Goal: Task Accomplishment & Management: Complete application form

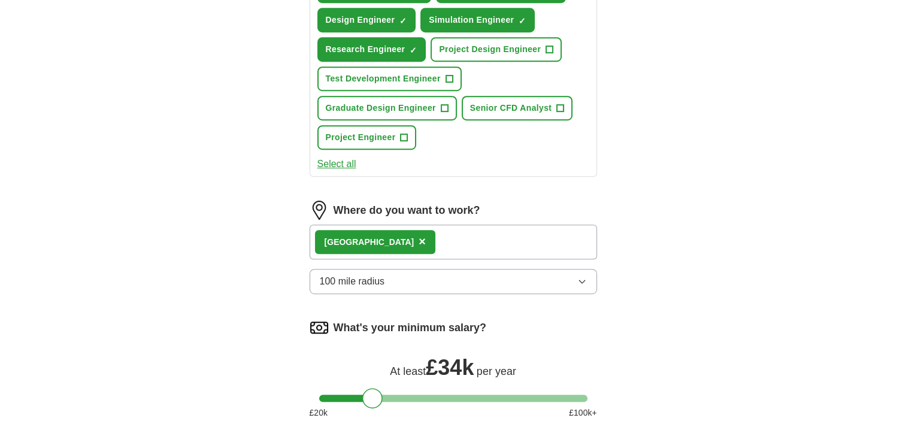
scroll to position [775, 0]
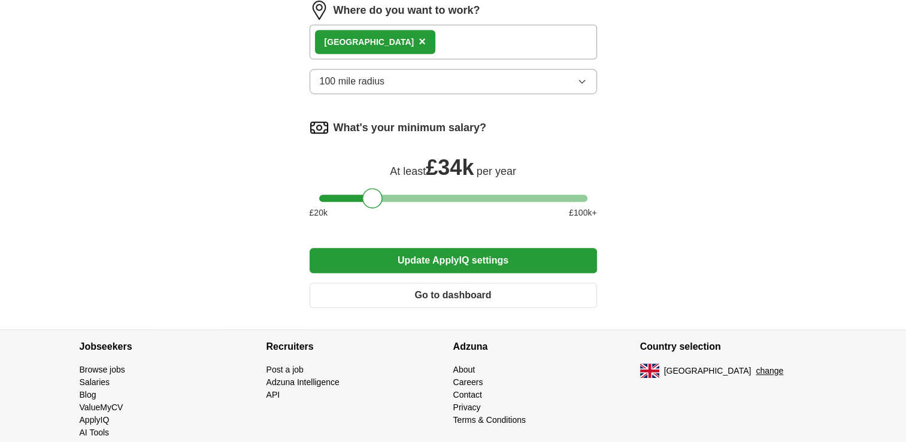
click at [478, 248] on button "Update ApplyIQ settings" at bounding box center [453, 260] width 287 height 25
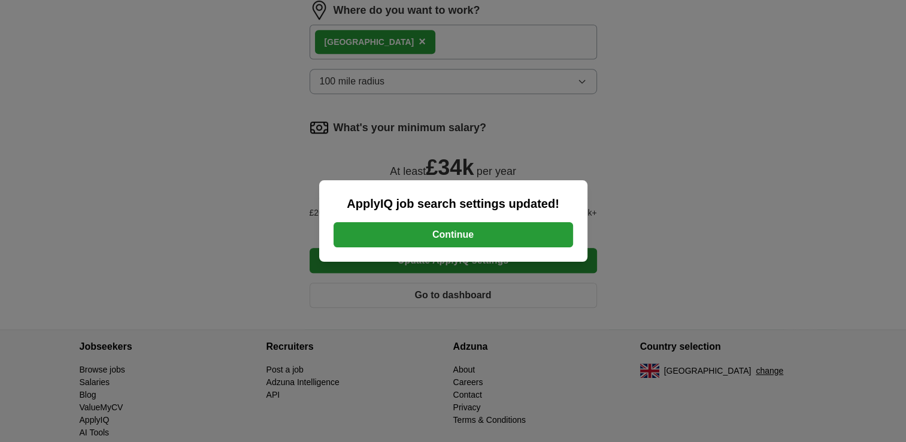
click at [478, 241] on button "Continue" at bounding box center [454, 234] width 240 height 25
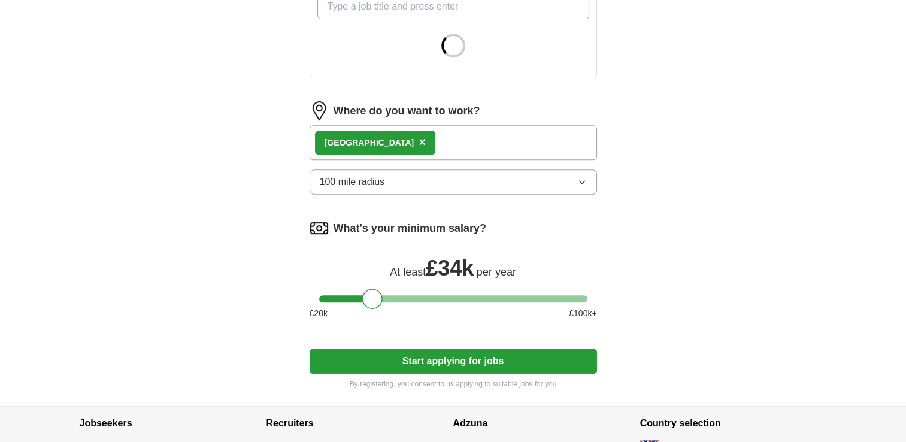
scroll to position [501, 0]
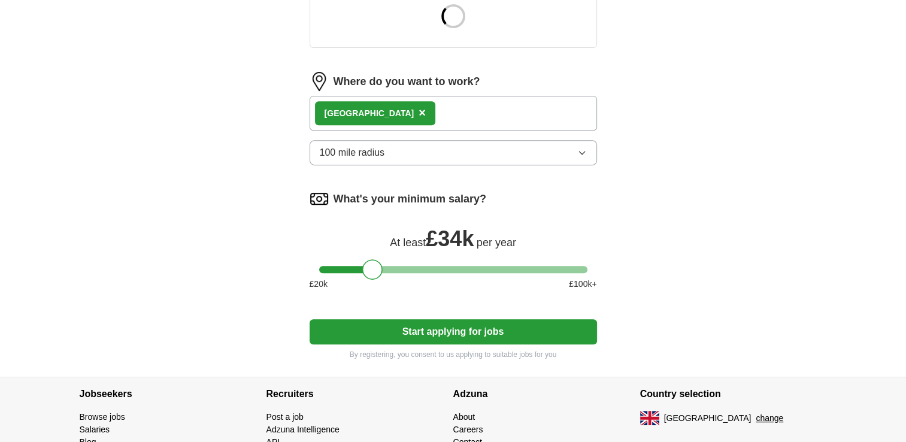
click at [508, 321] on button "Start applying for jobs" at bounding box center [453, 331] width 287 height 25
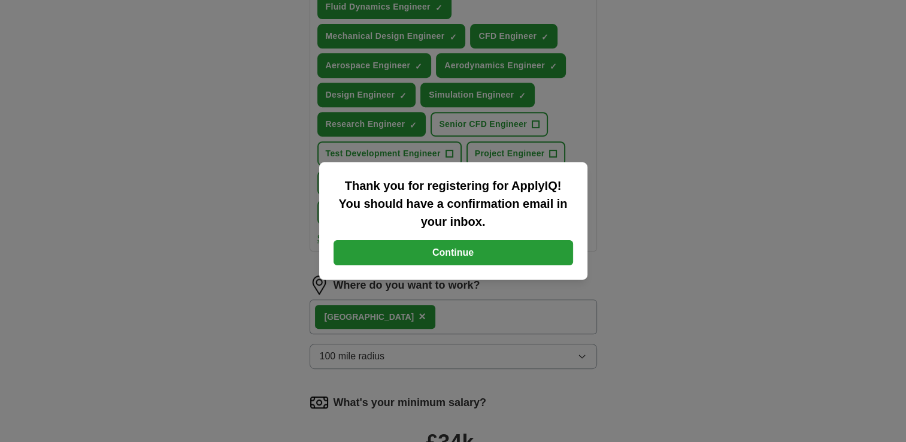
click at [515, 253] on button "Continue" at bounding box center [454, 252] width 240 height 25
